Goal: Information Seeking & Learning: Find specific fact

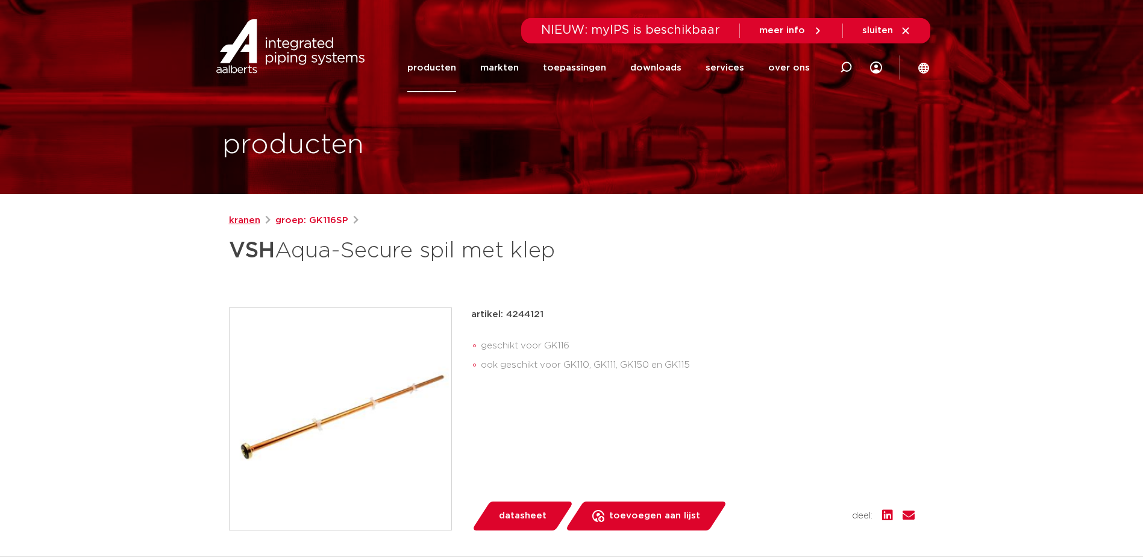
click at [245, 219] on link "kranen" at bounding box center [244, 220] width 31 height 14
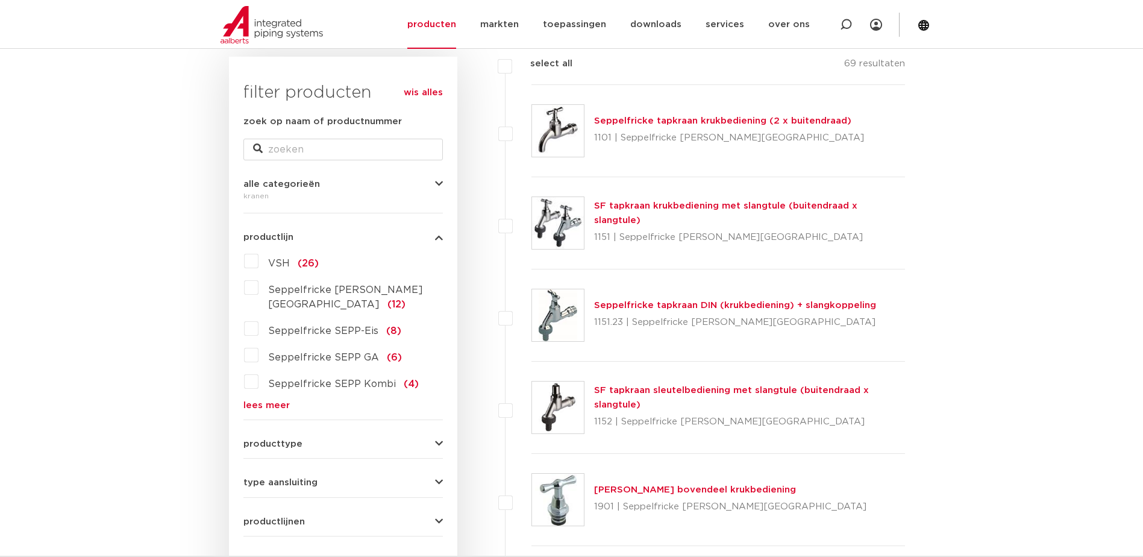
scroll to position [181, 0]
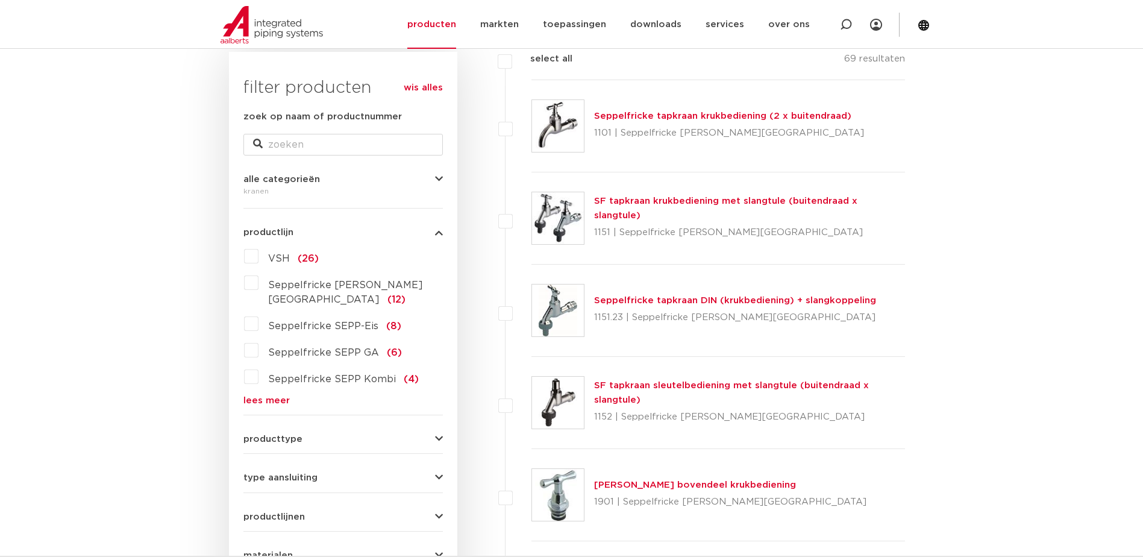
click at [259, 254] on label "VSH (26)" at bounding box center [289, 255] width 60 height 19
click at [0, 0] on input "VSH (26)" at bounding box center [0, 0] width 0 height 0
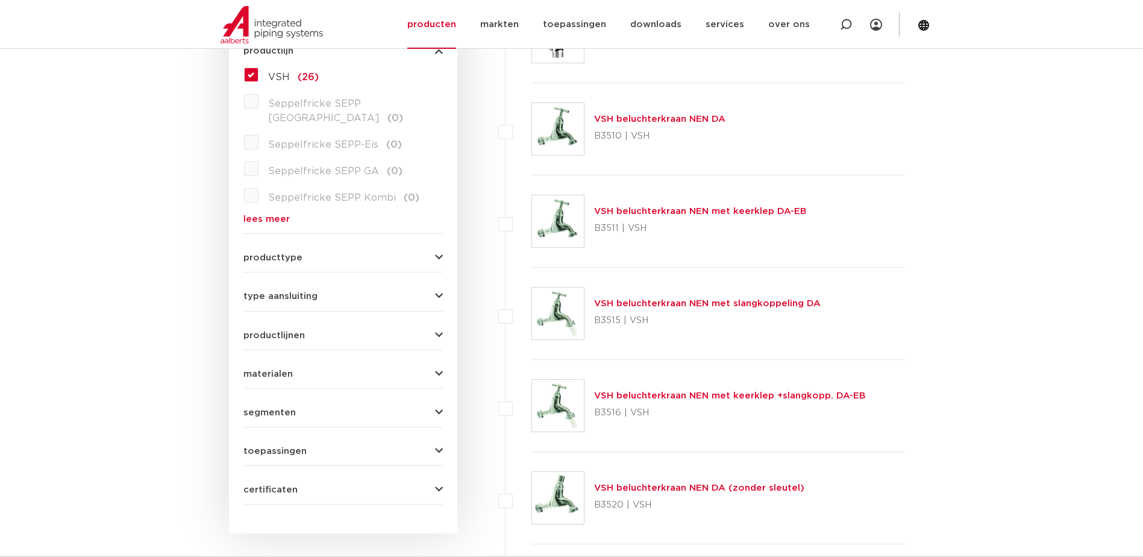
scroll to position [301, 0]
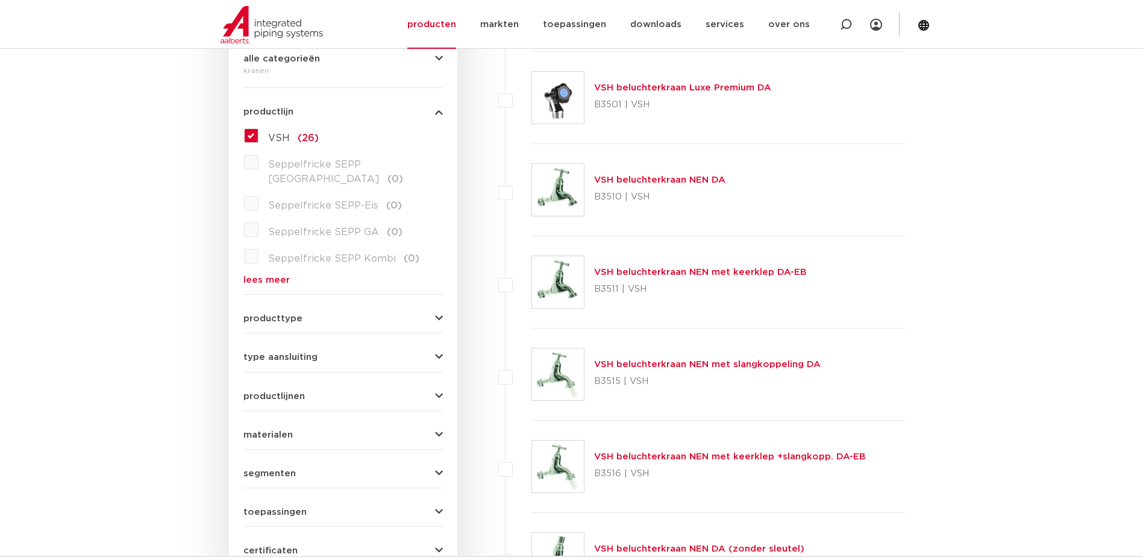
click at [277, 275] on link "lees meer" at bounding box center [342, 279] width 199 height 9
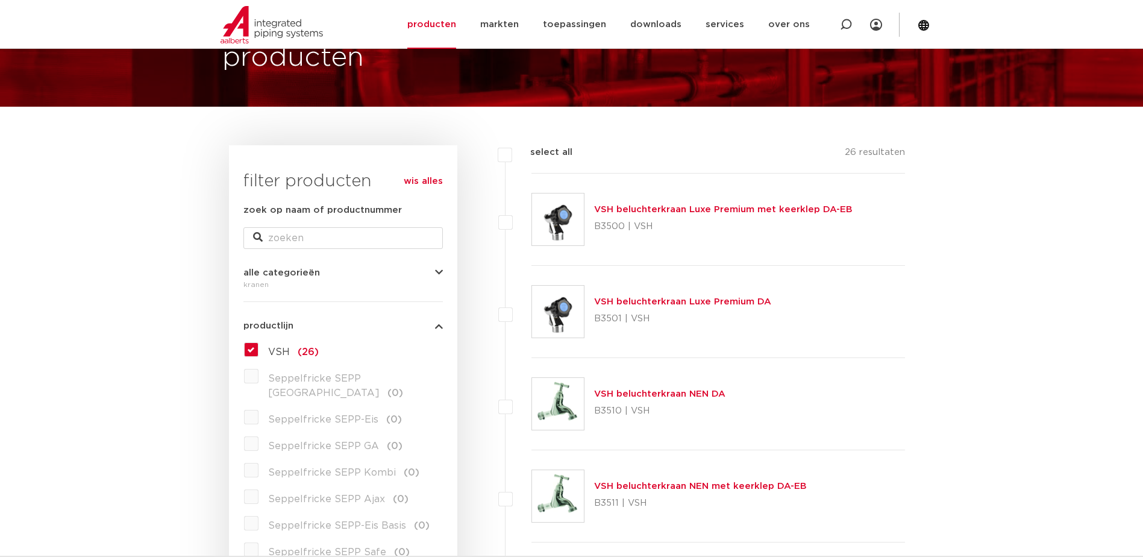
scroll to position [60, 0]
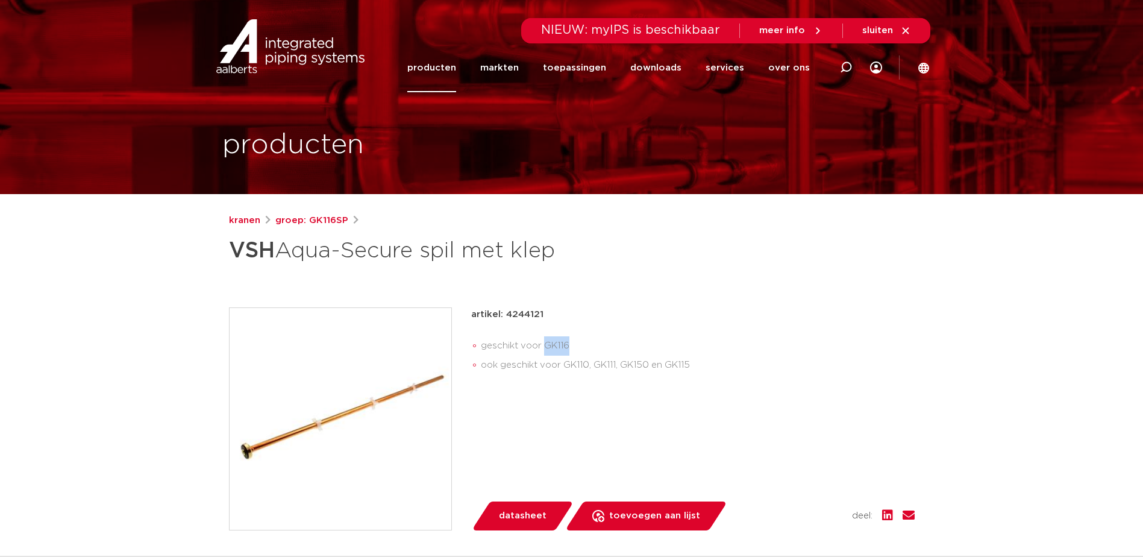
drag, startPoint x: 545, startPoint y: 341, endPoint x: 571, endPoint y: 341, distance: 25.9
click at [571, 341] on li "geschikt voor GK116" at bounding box center [698, 345] width 434 height 19
drag, startPoint x: 571, startPoint y: 341, endPoint x: 560, endPoint y: 344, distance: 11.1
copy li "GK116"
click at [847, 67] on icon at bounding box center [846, 67] width 12 height 12
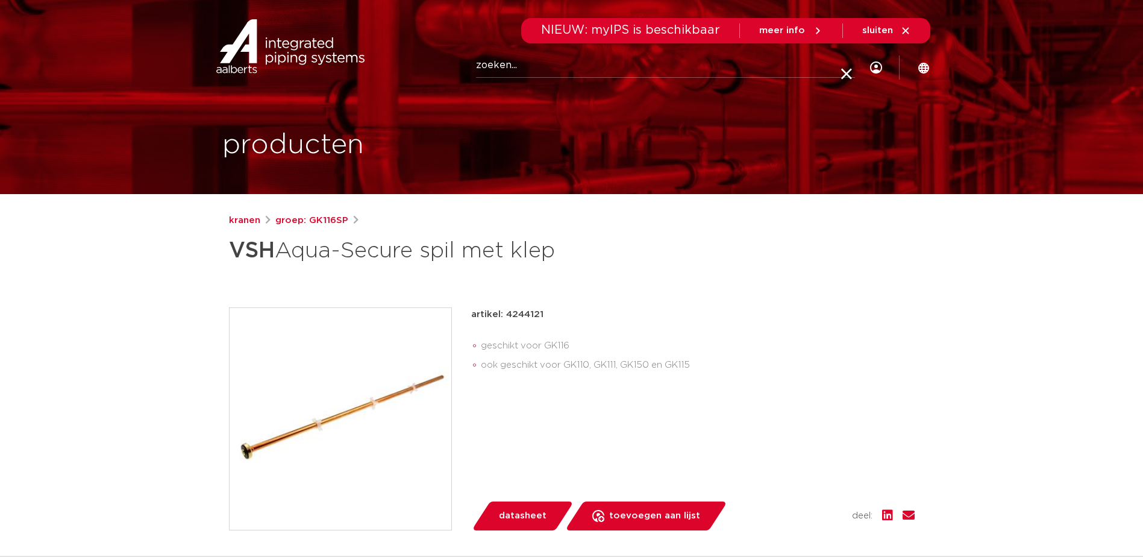
paste input "GK116"
type input "GK116"
click button "Zoeken" at bounding box center [0, 0] width 0 height 0
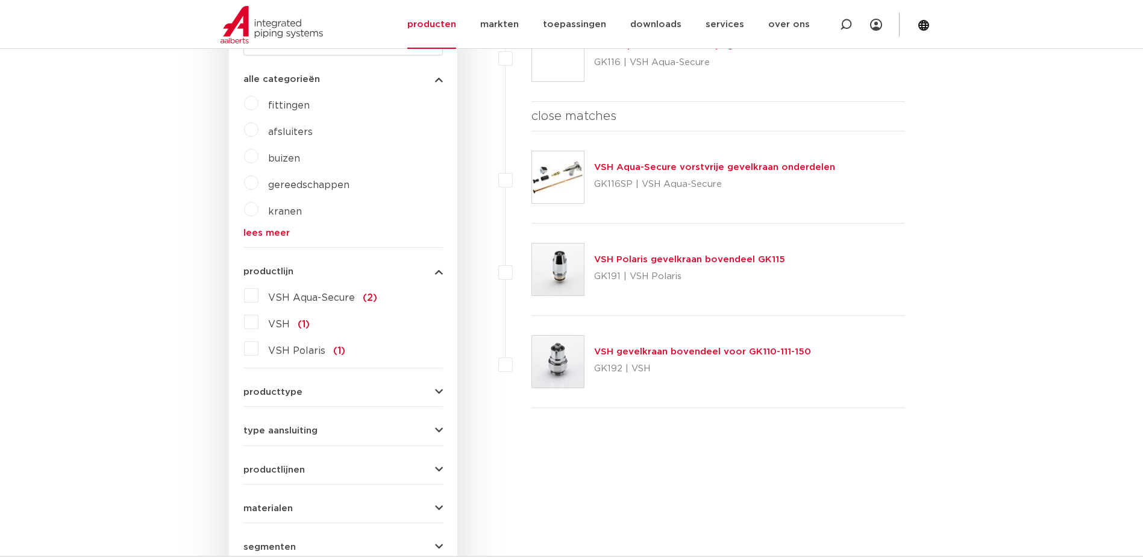
scroll to position [422, 0]
